Goal: Information Seeking & Learning: Learn about a topic

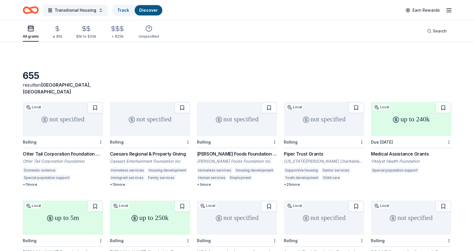
scroll to position [57, 0]
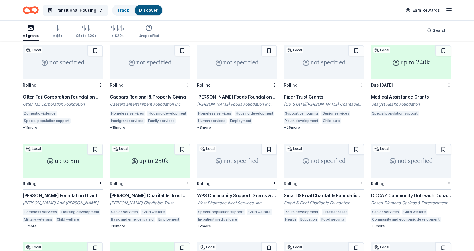
click at [262, 93] on div "Schreiber Foods Foundation Grant" at bounding box center [237, 96] width 80 height 7
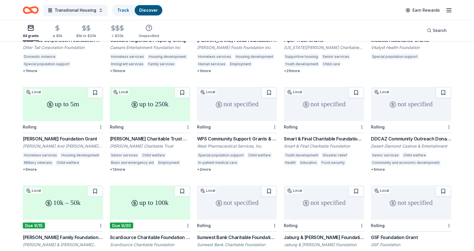
scroll to position [142, 0]
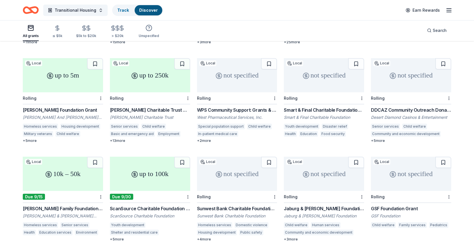
click at [397, 205] on div "GSF Foundation Grant" at bounding box center [411, 208] width 80 height 7
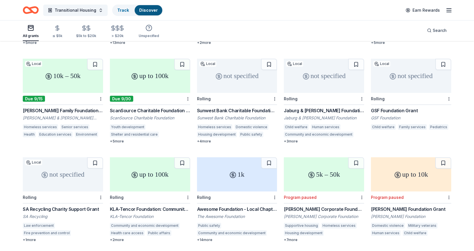
scroll to position [270, 0]
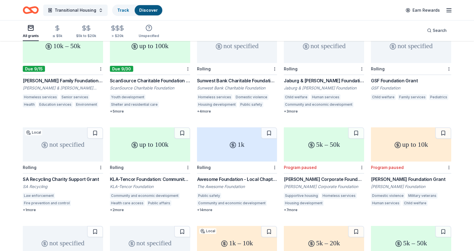
click at [332, 176] on div "Andersen Corporate Foundation Grants" at bounding box center [324, 179] width 80 height 7
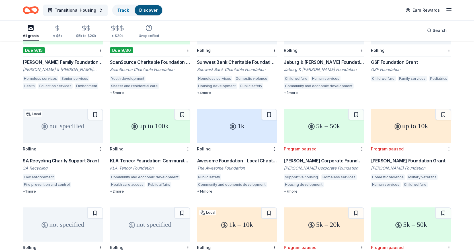
scroll to position [299, 0]
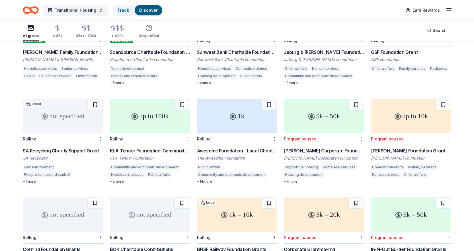
click at [396, 147] on div "[PERSON_NAME] Foundation Grant" at bounding box center [411, 150] width 80 height 7
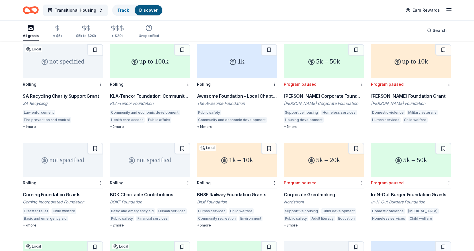
scroll to position [467, 0]
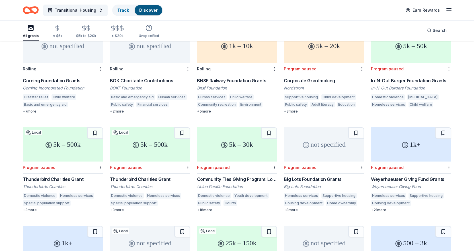
click at [403, 77] on div "In-N-Out Burger Foundation Grants" at bounding box center [411, 80] width 80 height 7
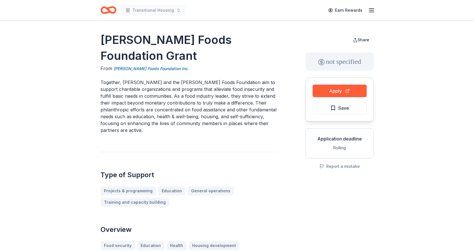
drag, startPoint x: 102, startPoint y: 81, endPoint x: 168, endPoint y: 109, distance: 71.9
click at [168, 109] on p "Together, Schreiber and the Schreiber Foods Foundation aim to support charitabl…" at bounding box center [190, 106] width 178 height 55
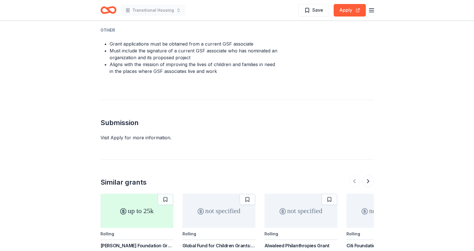
scroll to position [342, 0]
